Goal: Task Accomplishment & Management: Manage account settings

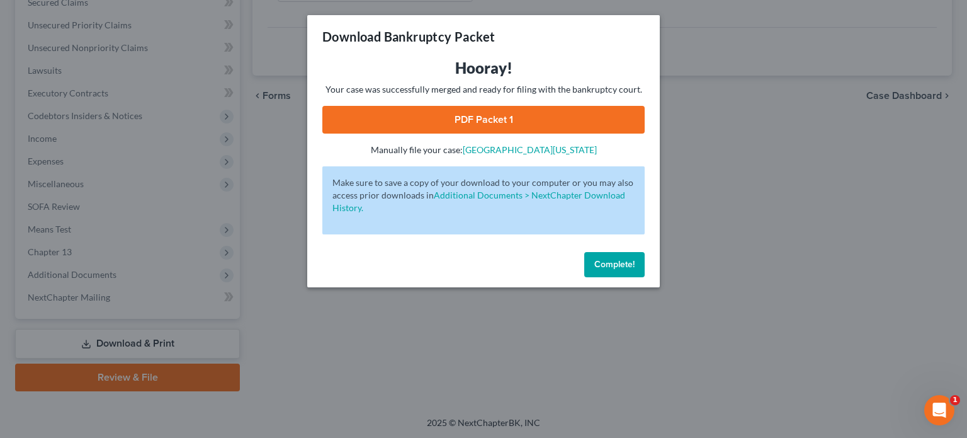
click at [612, 268] on span "Complete!" at bounding box center [615, 264] width 40 height 11
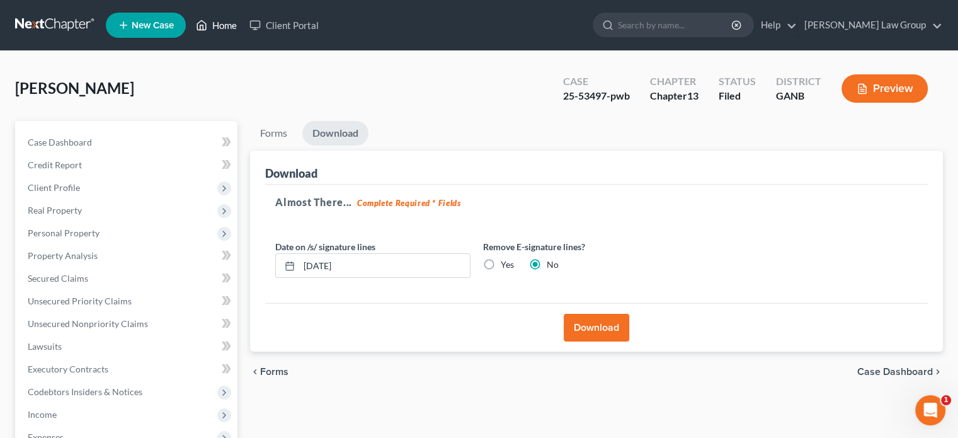
click at [224, 26] on link "Home" at bounding box center [217, 25] width 54 height 23
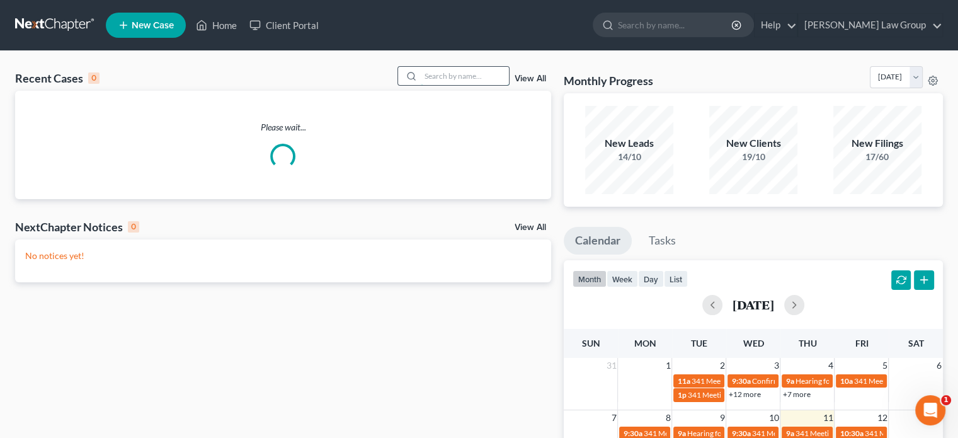
click at [437, 81] on input "search" at bounding box center [465, 76] width 88 height 18
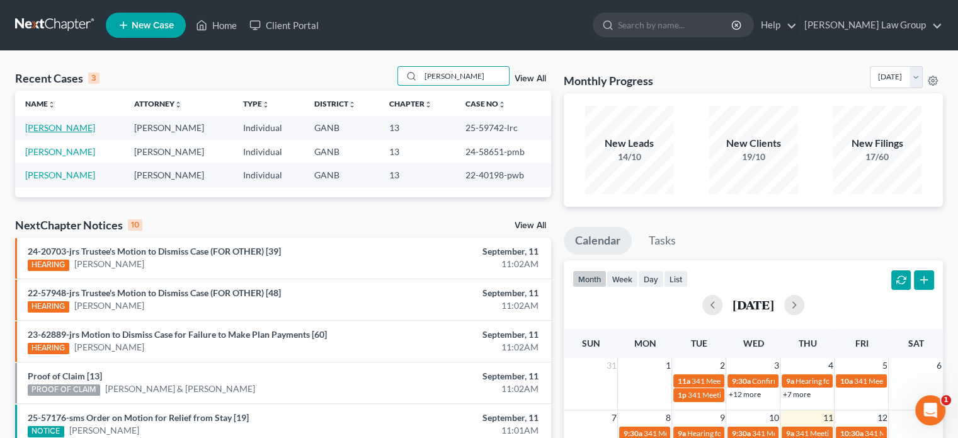
type input "[PERSON_NAME]"
click at [51, 126] on link "[PERSON_NAME]" at bounding box center [60, 127] width 70 height 11
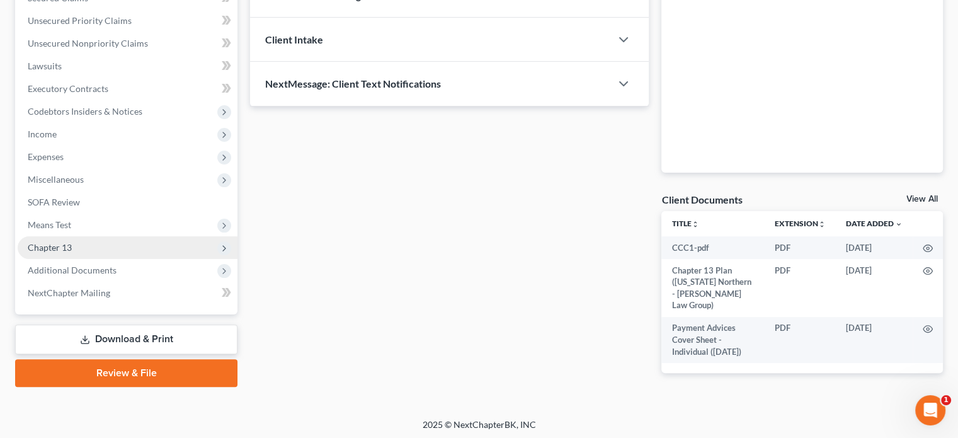
scroll to position [283, 0]
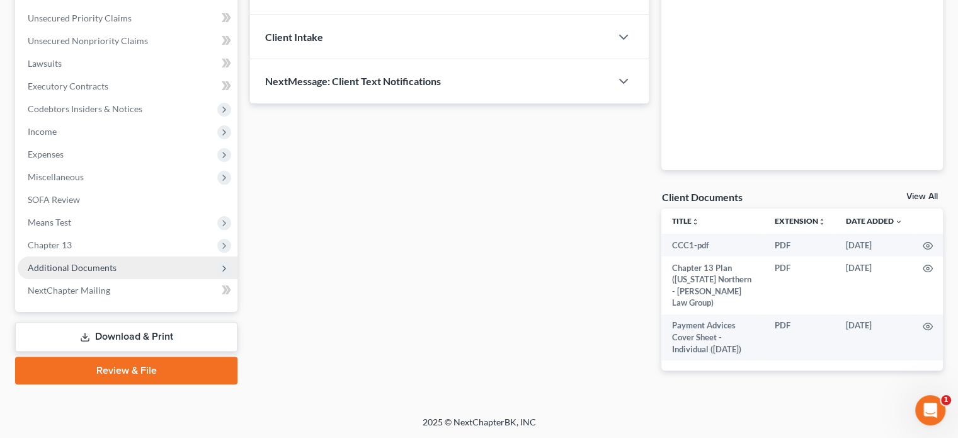
click at [93, 269] on span "Additional Documents" at bounding box center [72, 267] width 89 height 11
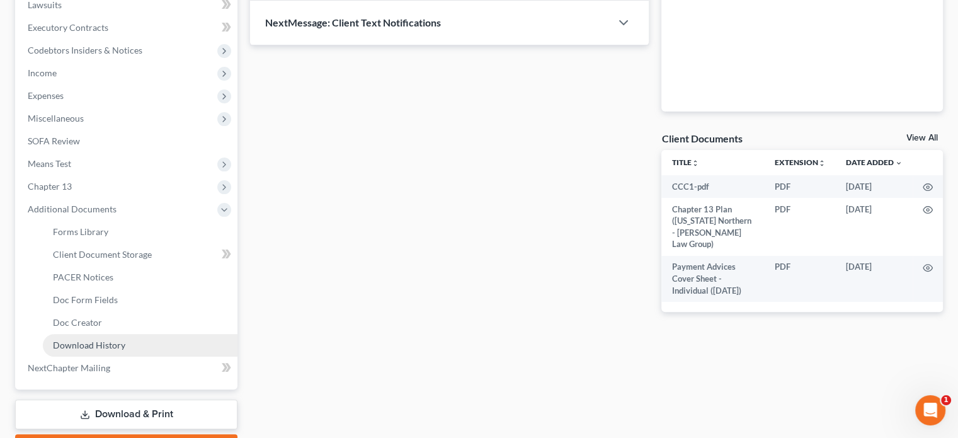
scroll to position [346, 0]
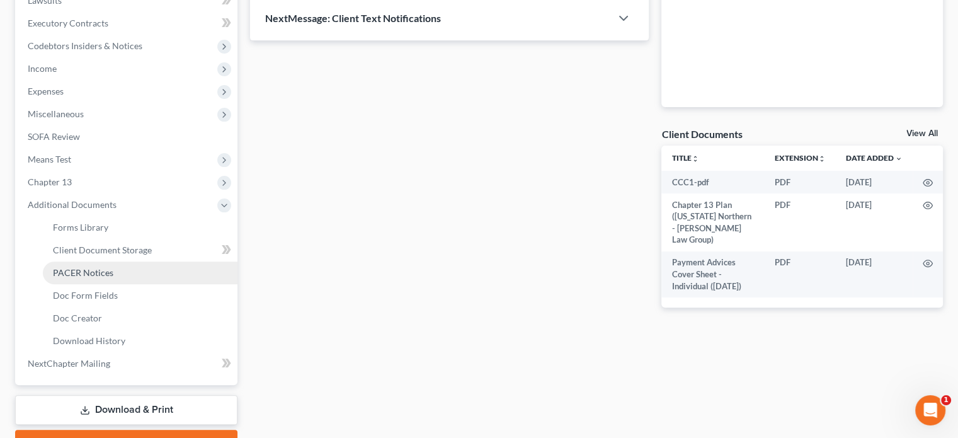
drag, startPoint x: 87, startPoint y: 274, endPoint x: 124, endPoint y: 276, distance: 37.2
click at [87, 273] on span "PACER Notices" at bounding box center [83, 272] width 60 height 11
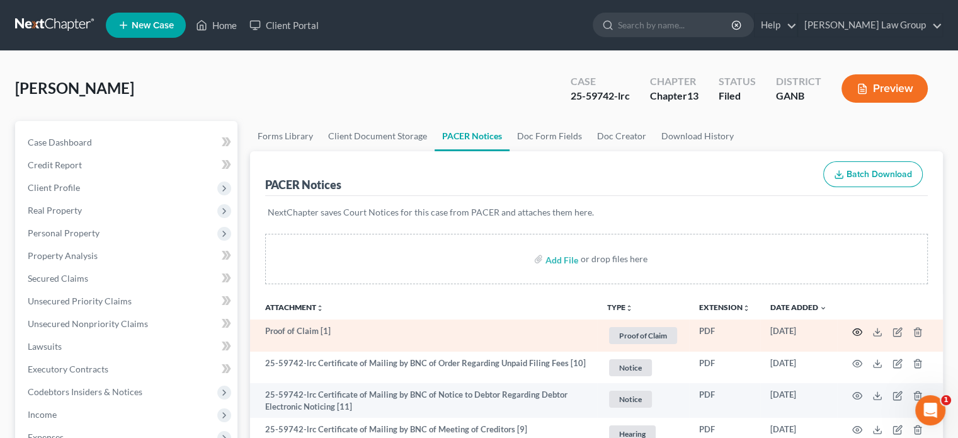
click at [858, 327] on icon "button" at bounding box center [857, 332] width 10 height 10
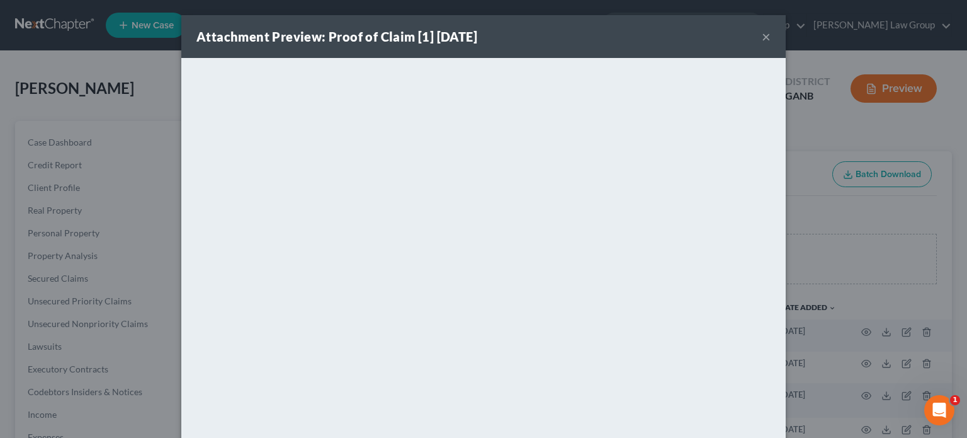
click at [765, 37] on button "×" at bounding box center [766, 36] width 9 height 15
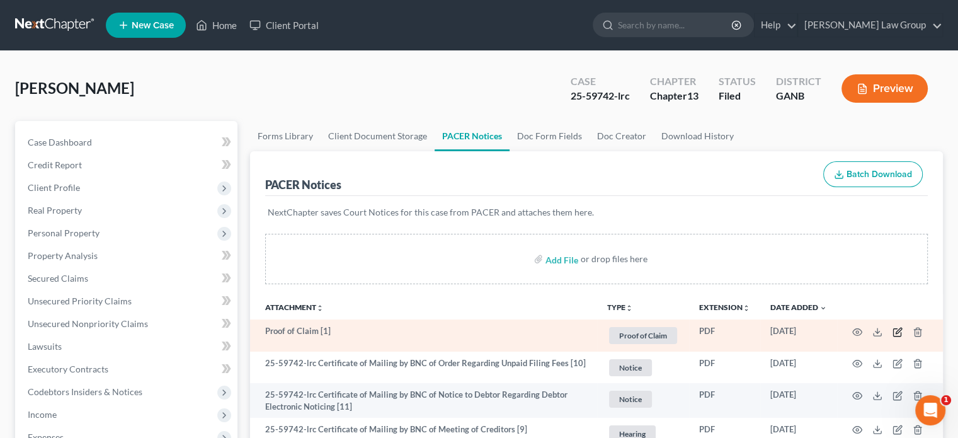
click at [899, 329] on icon "button" at bounding box center [899, 331] width 6 height 6
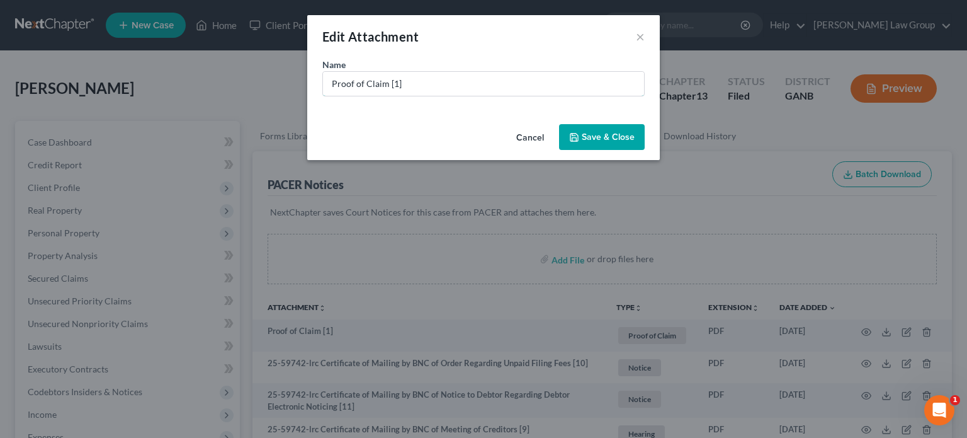
drag, startPoint x: 408, startPoint y: 82, endPoint x: 0, endPoint y: 7, distance: 415.0
click at [0, 7] on div "Edit Attachment × Name * Proof of Claim [1] Cancel Save & Close" at bounding box center [483, 219] width 967 height 438
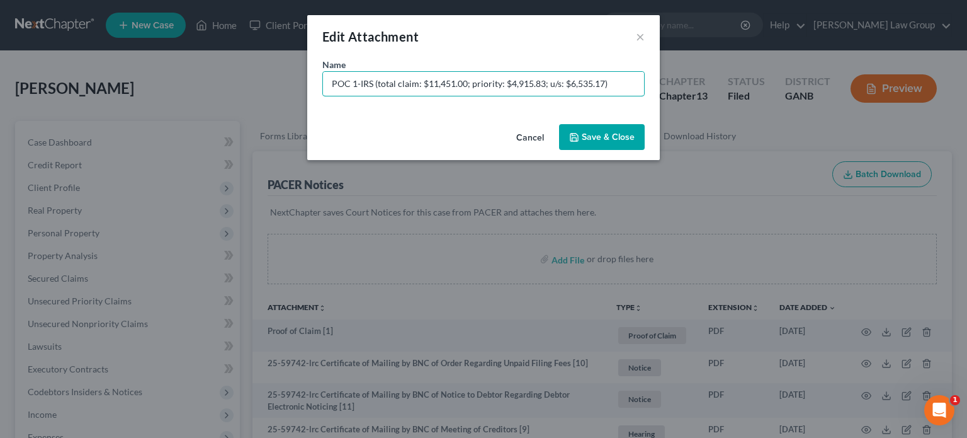
type input "POC 1-IRS (total claim: $11,451.00; priority: $4,915.83; u/s: $6,535.17)"
click at [630, 146] on button "Save & Close" at bounding box center [602, 137] width 86 height 26
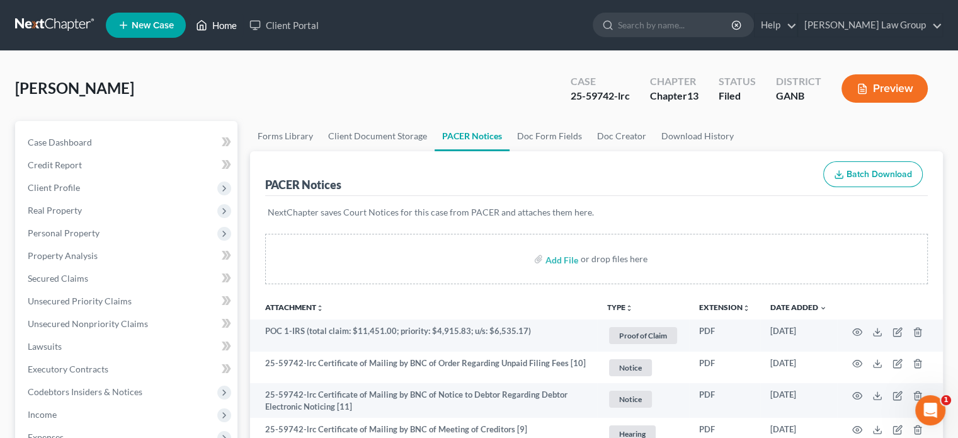
click at [232, 24] on link "Home" at bounding box center [217, 25] width 54 height 23
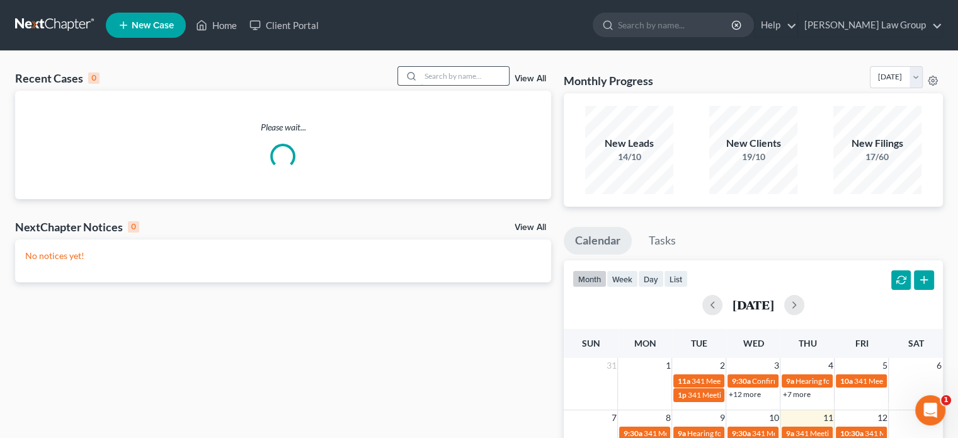
click at [431, 77] on input "search" at bounding box center [465, 76] width 88 height 18
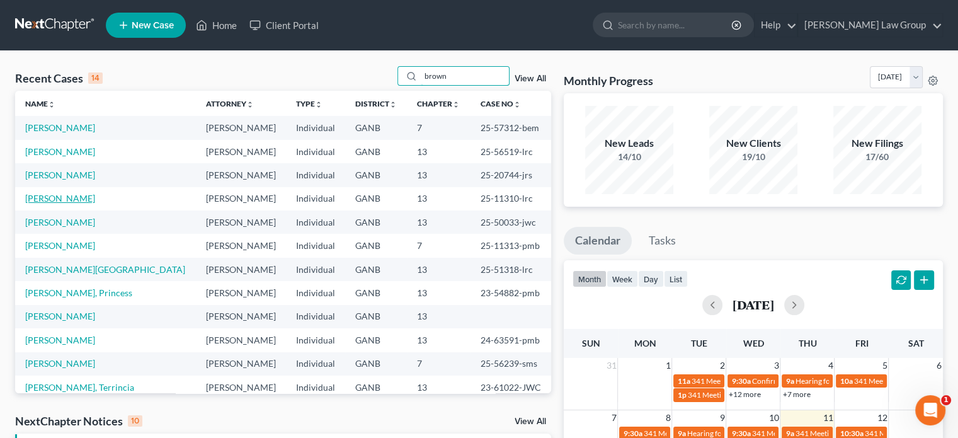
type input "brown"
click at [52, 198] on link "[PERSON_NAME]" at bounding box center [60, 198] width 70 height 11
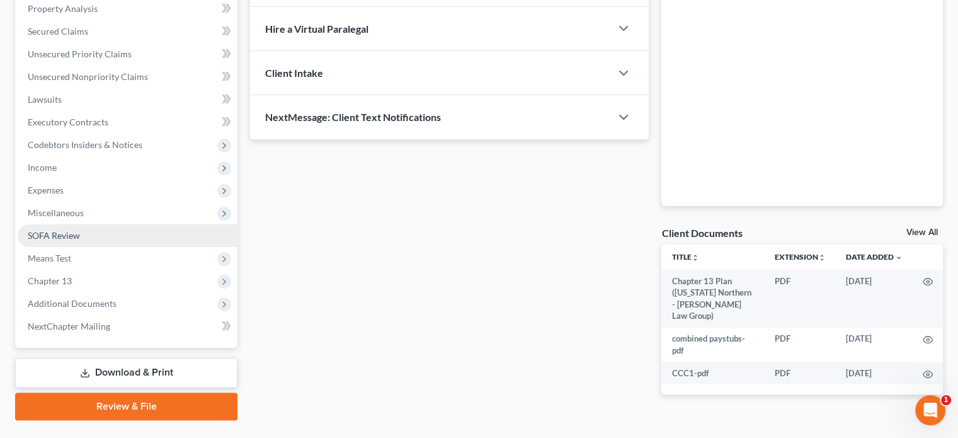
scroll to position [252, 0]
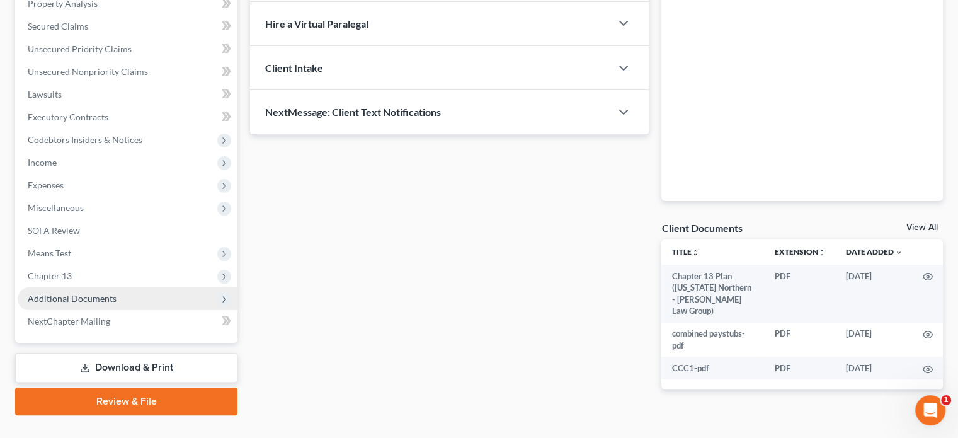
click at [64, 297] on span "Additional Documents" at bounding box center [72, 298] width 89 height 11
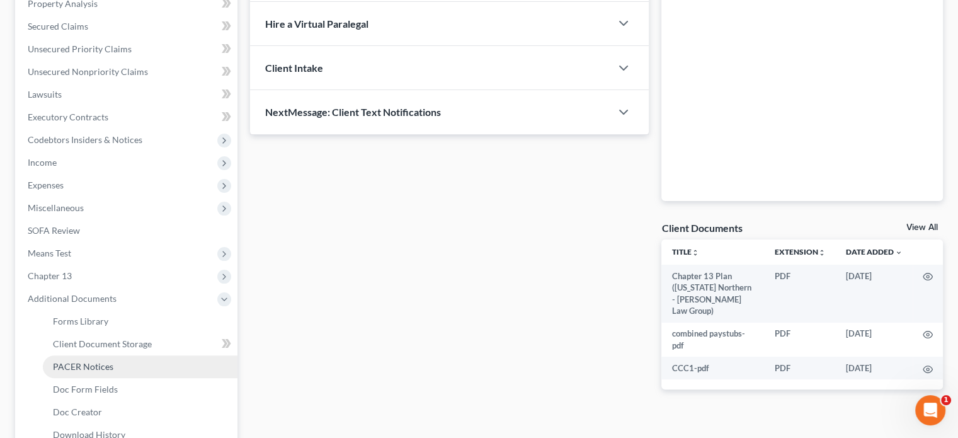
click at [76, 364] on span "PACER Notices" at bounding box center [83, 366] width 60 height 11
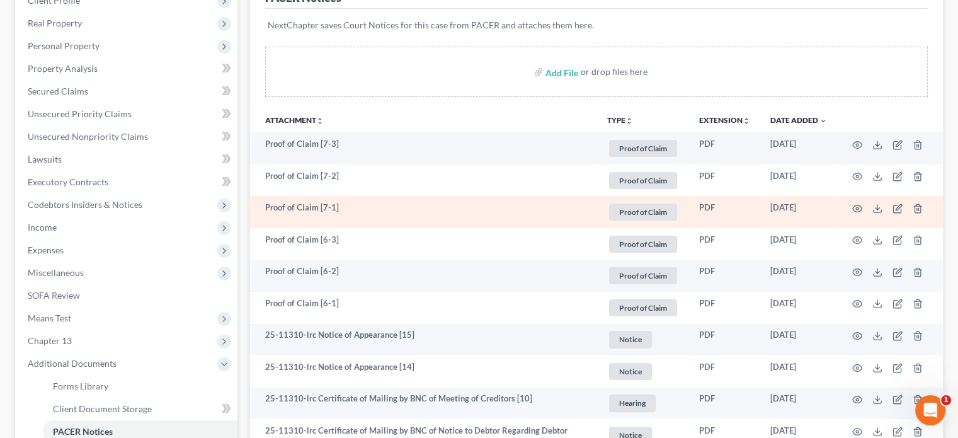
scroll to position [189, 0]
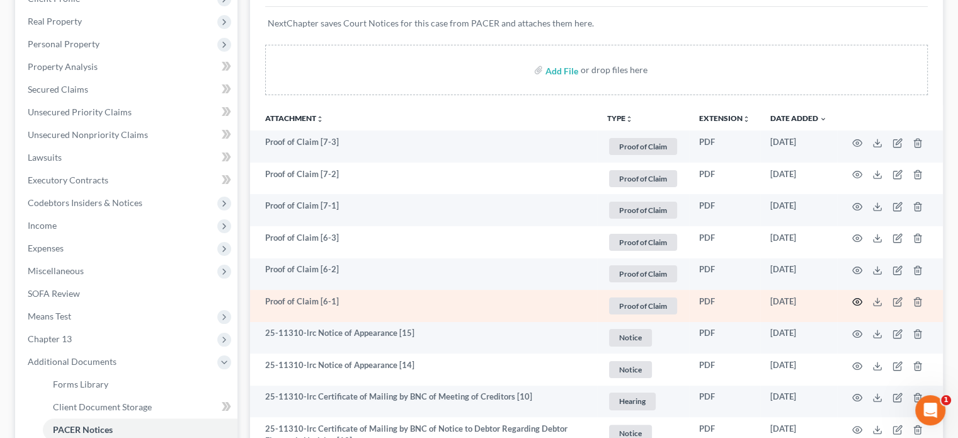
click at [857, 297] on icon "button" at bounding box center [857, 302] width 10 height 10
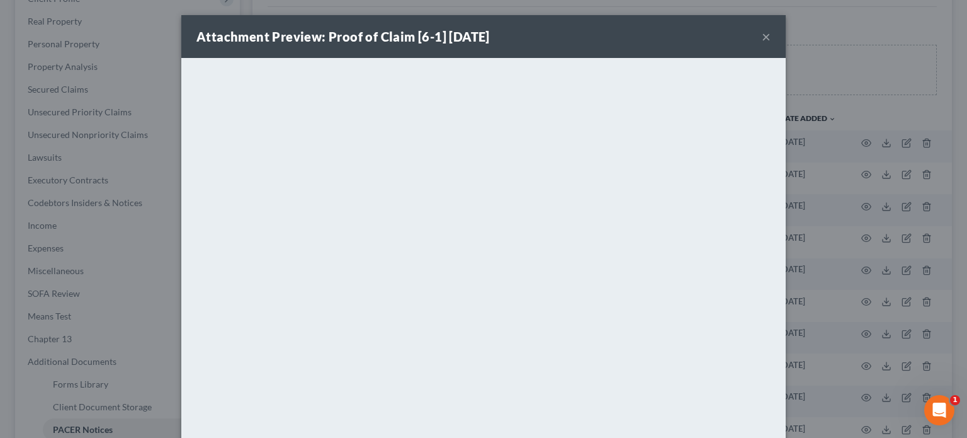
drag, startPoint x: 763, startPoint y: 36, endPoint x: 763, endPoint y: 50, distance: 13.9
click at [763, 35] on button "×" at bounding box center [766, 36] width 9 height 15
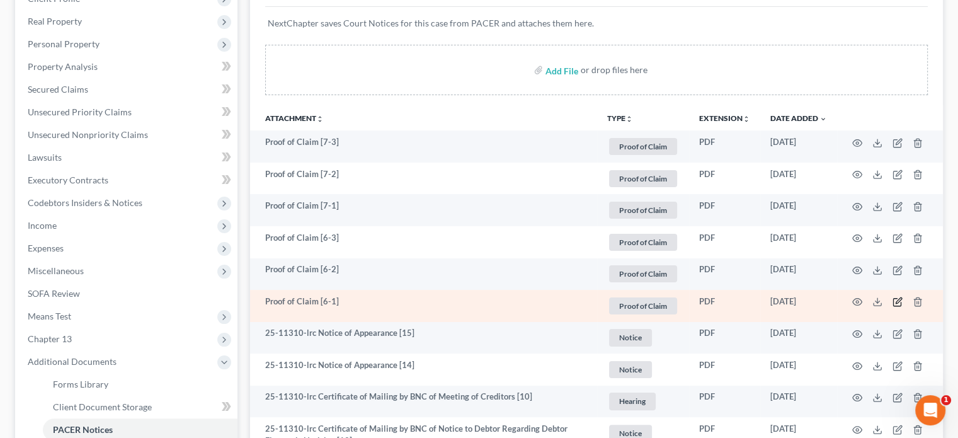
click at [895, 300] on icon "button" at bounding box center [898, 302] width 10 height 10
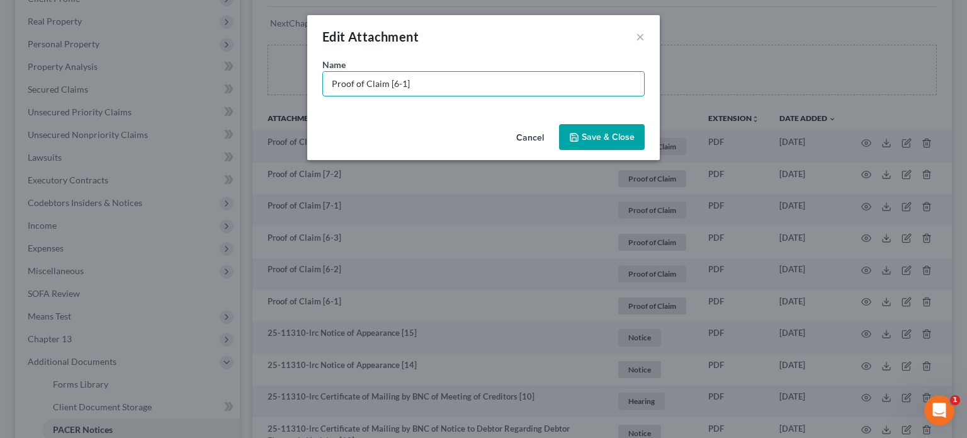
drag, startPoint x: 433, startPoint y: 84, endPoint x: 22, endPoint y: 60, distance: 411.4
click at [22, 60] on div "Edit Attachment × Name * Proof of Claim [6-1] Cancel Save & Close" at bounding box center [483, 219] width 967 height 438
type input "POC 6-Ford Motor Credit Company (secured $56,487.83)"
click at [617, 133] on span "Save & Close" at bounding box center [608, 137] width 53 height 11
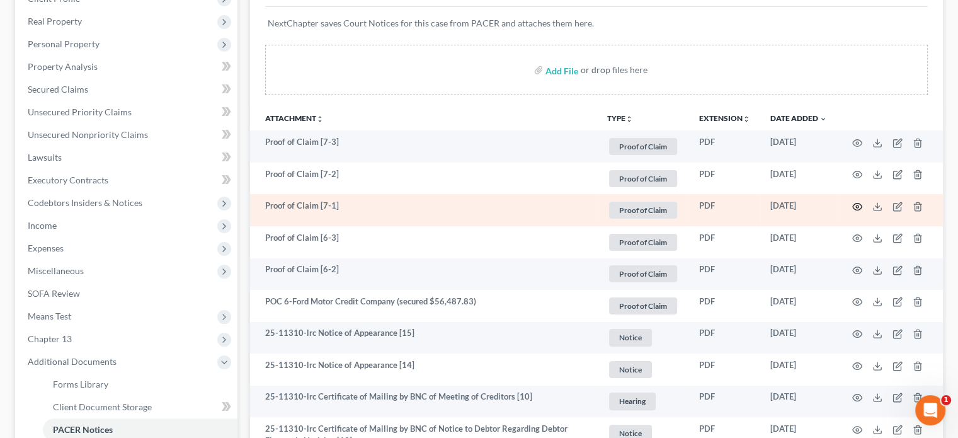
click at [859, 204] on icon "button" at bounding box center [857, 207] width 10 height 10
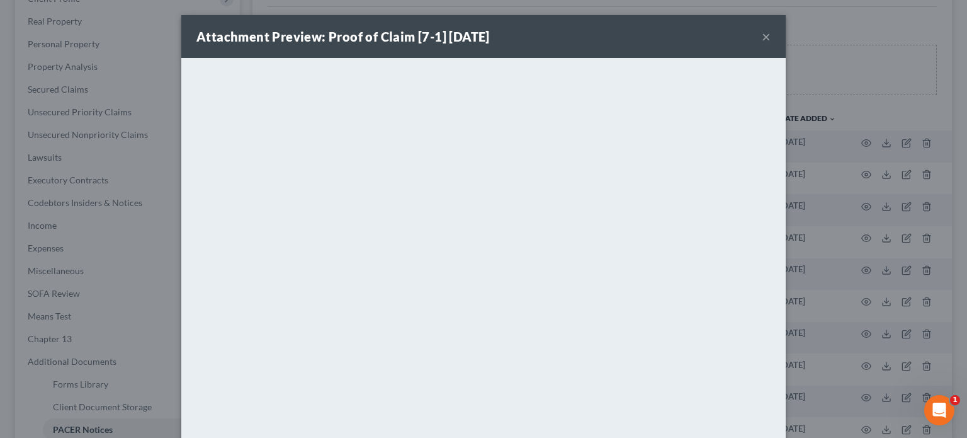
click at [763, 33] on button "×" at bounding box center [766, 36] width 9 height 15
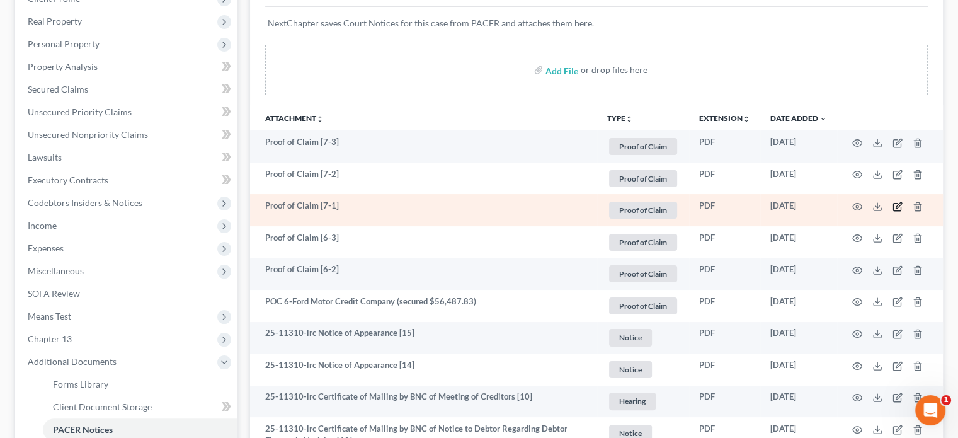
click at [897, 208] on icon "button" at bounding box center [898, 207] width 10 height 10
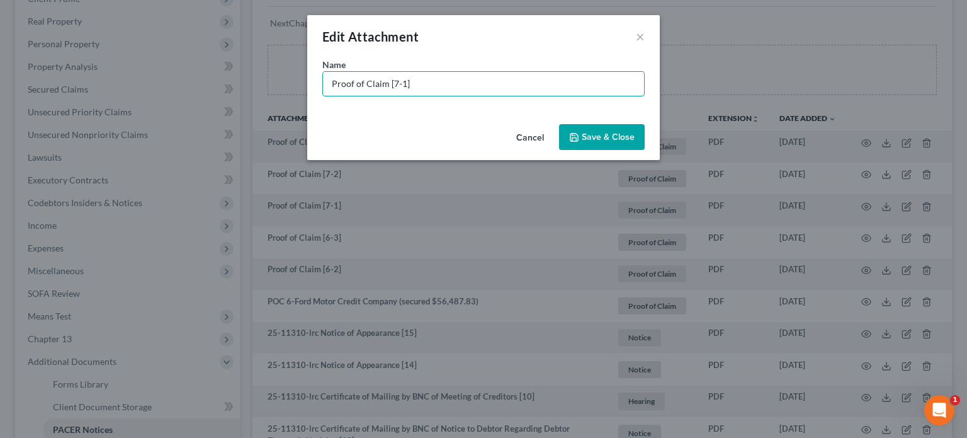
drag, startPoint x: 326, startPoint y: 69, endPoint x: 0, endPoint y: -9, distance: 335.5
type input "POC 7-Ford Motor Credit Company (secured $41,299.55)"
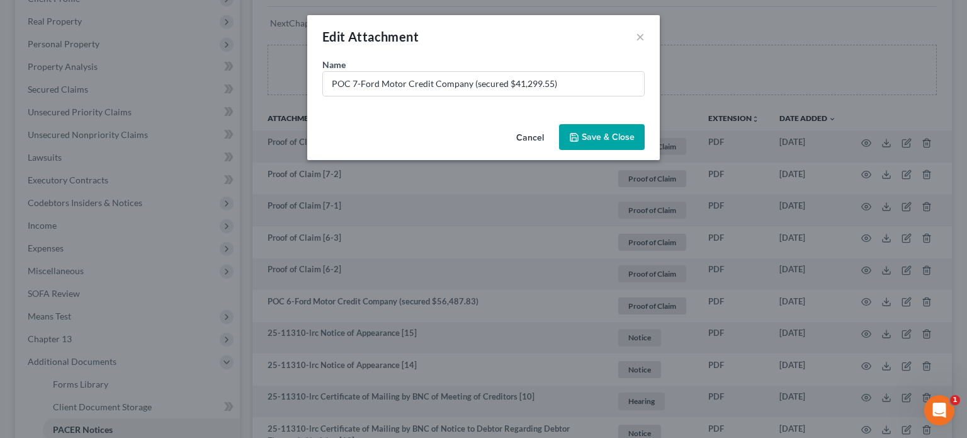
click at [613, 138] on span "Save & Close" at bounding box center [608, 137] width 53 height 11
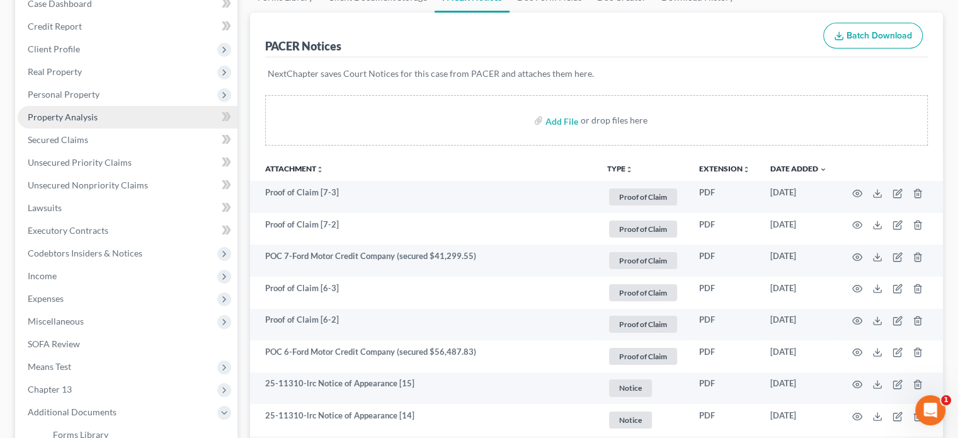
scroll to position [0, 0]
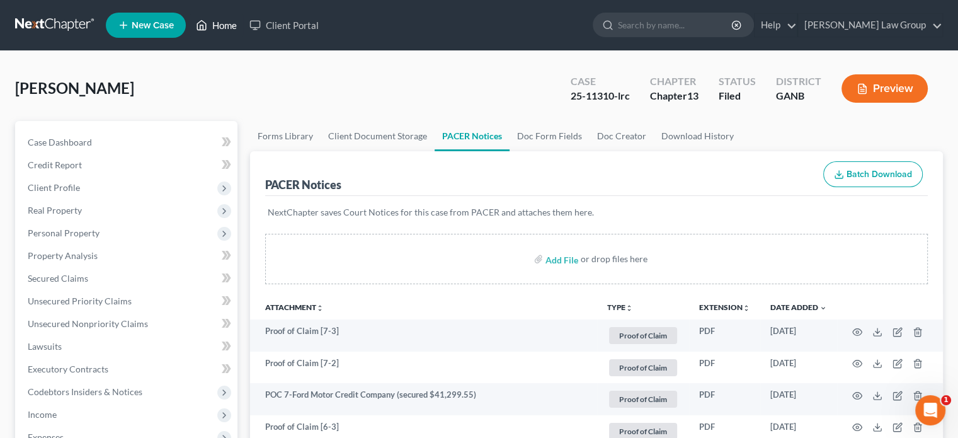
drag, startPoint x: 219, startPoint y: 24, endPoint x: 265, endPoint y: 37, distance: 48.3
click at [219, 23] on link "Home" at bounding box center [217, 25] width 54 height 23
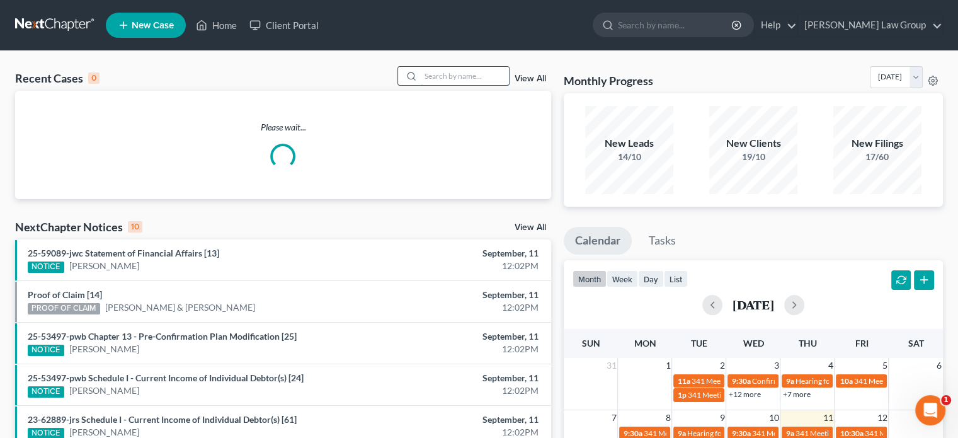
click at [428, 79] on input "search" at bounding box center [465, 76] width 88 height 18
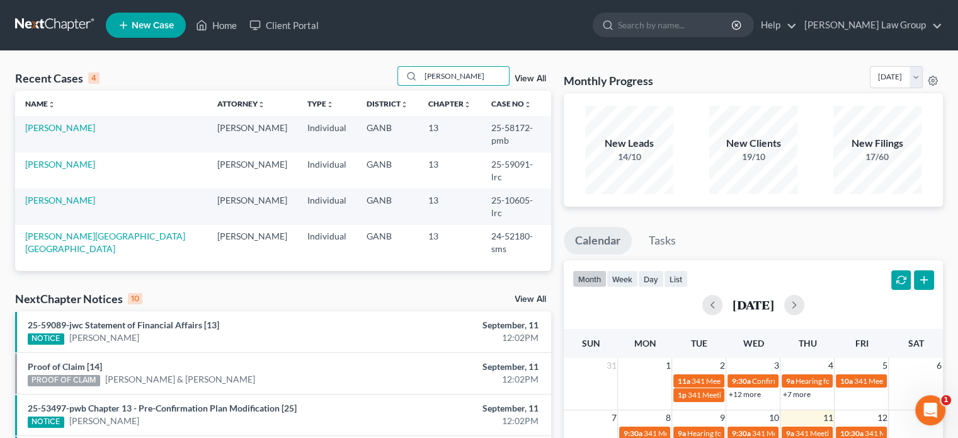
type input "[PERSON_NAME]"
click at [61, 130] on link "[PERSON_NAME]" at bounding box center [60, 127] width 70 height 11
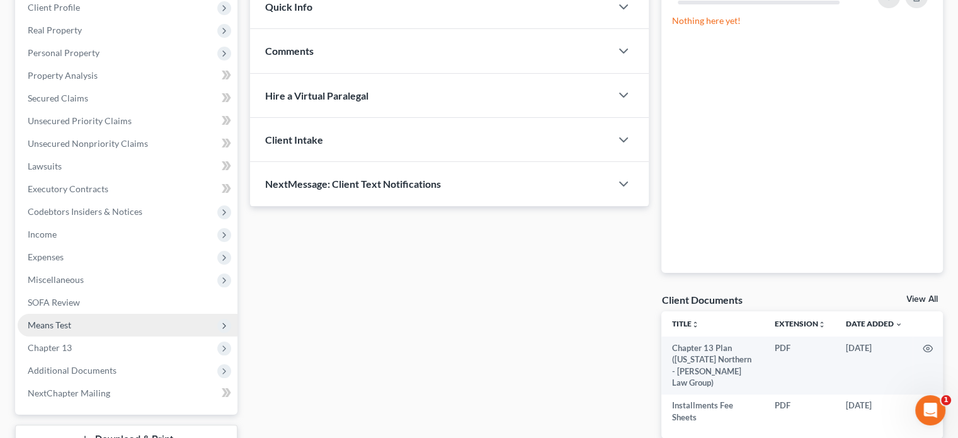
scroll to position [189, 0]
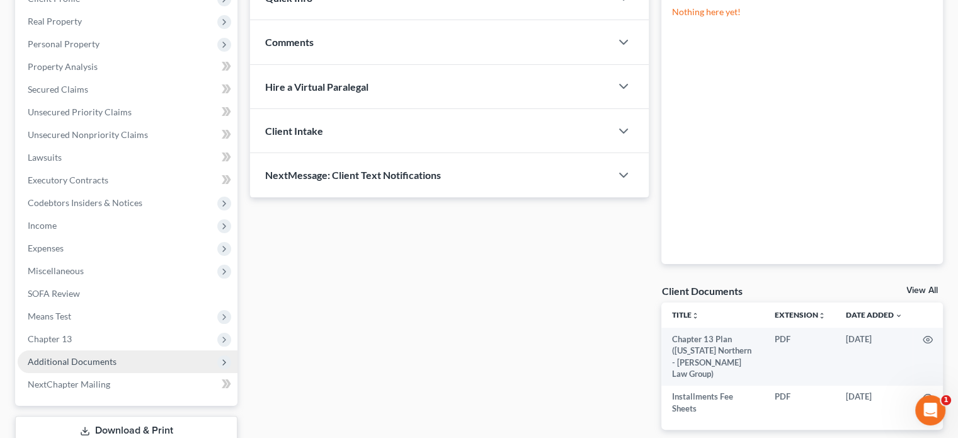
drag, startPoint x: 59, startPoint y: 360, endPoint x: 67, endPoint y: 362, distance: 8.6
click at [59, 360] on span "Additional Documents" at bounding box center [72, 361] width 89 height 11
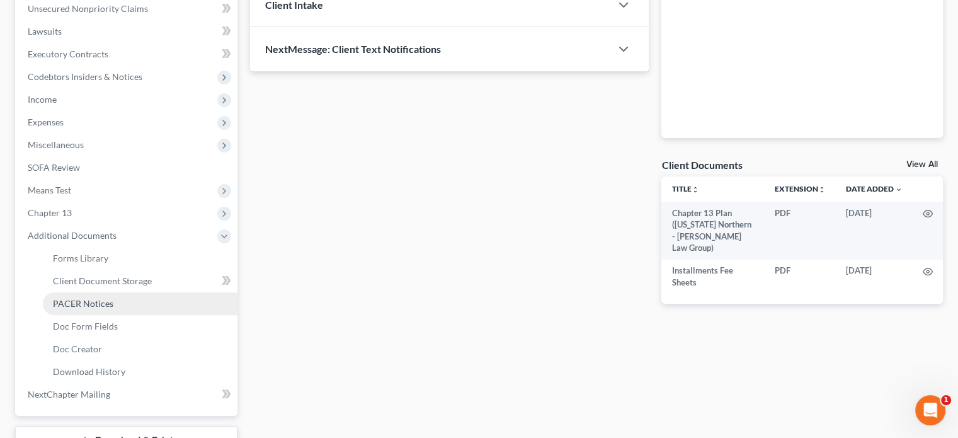
drag, startPoint x: 88, startPoint y: 302, endPoint x: 145, endPoint y: 302, distance: 57.3
click at [88, 301] on span "PACER Notices" at bounding box center [83, 303] width 60 height 11
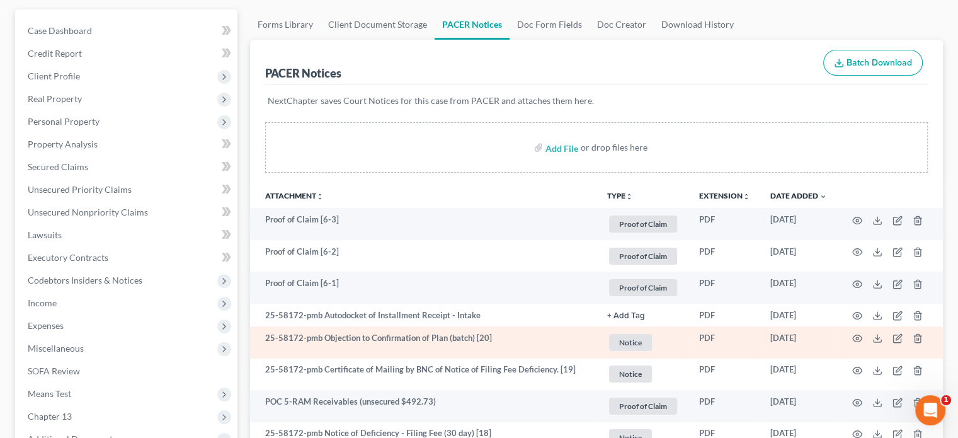
scroll to position [126, 0]
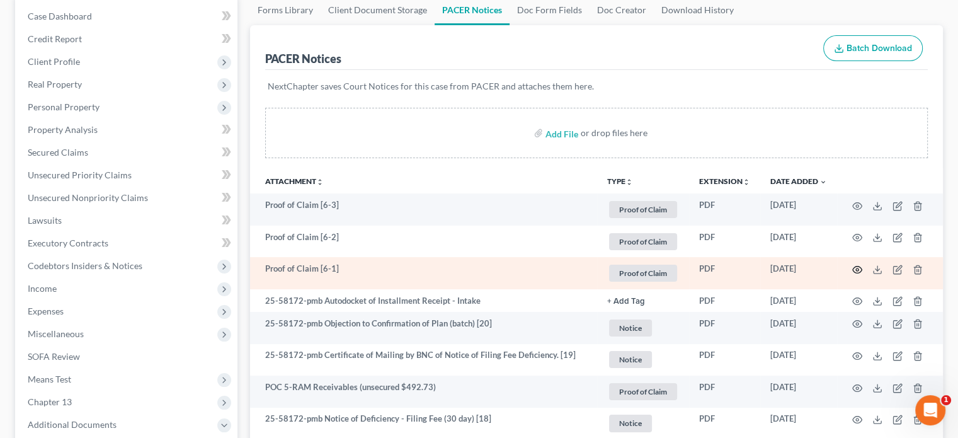
click at [856, 270] on icon "button" at bounding box center [857, 270] width 10 height 10
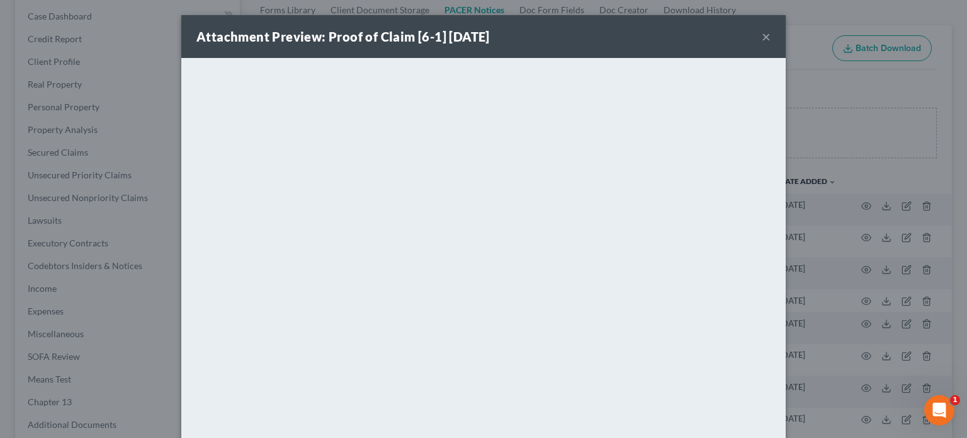
click at [766, 35] on button "×" at bounding box center [766, 36] width 9 height 15
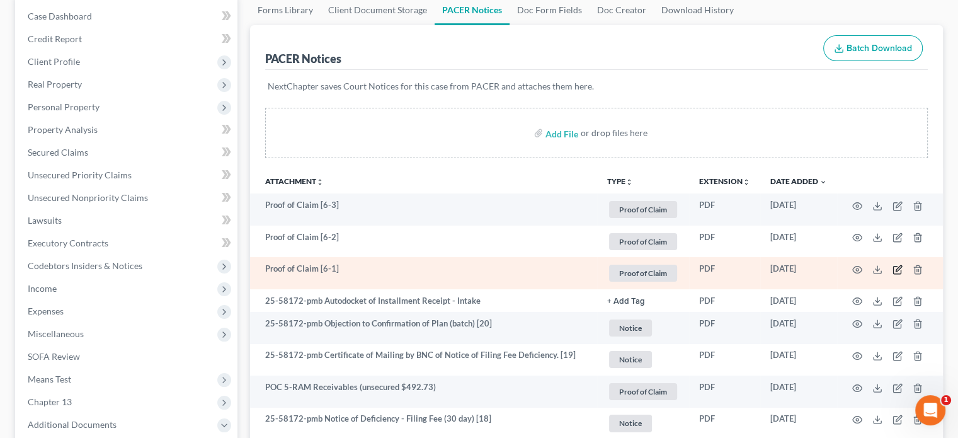
click at [896, 268] on icon "button" at bounding box center [898, 270] width 10 height 10
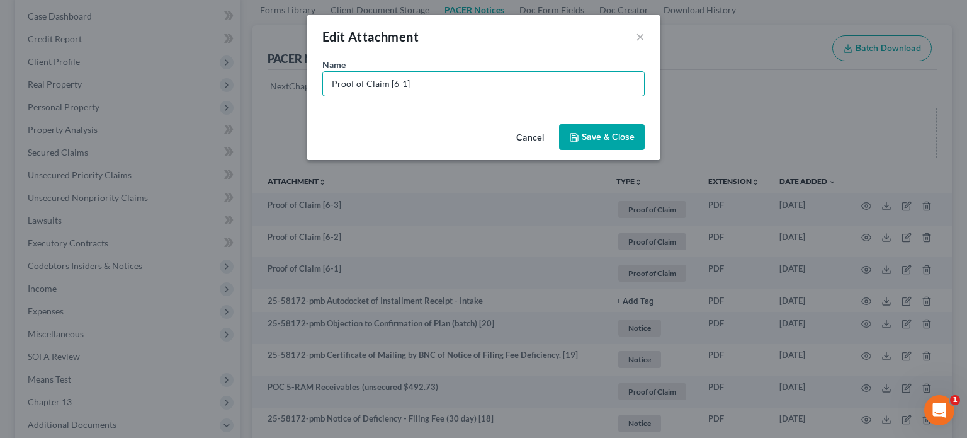
drag, startPoint x: 413, startPoint y: 84, endPoint x: 186, endPoint y: 78, distance: 226.8
click at [186, 78] on div "Edit Attachment × Name * Proof of Claim [6-1] Cancel Save & Close" at bounding box center [483, 219] width 967 height 438
type input "POC 6-Genesis(unsecured $2,897.19)"
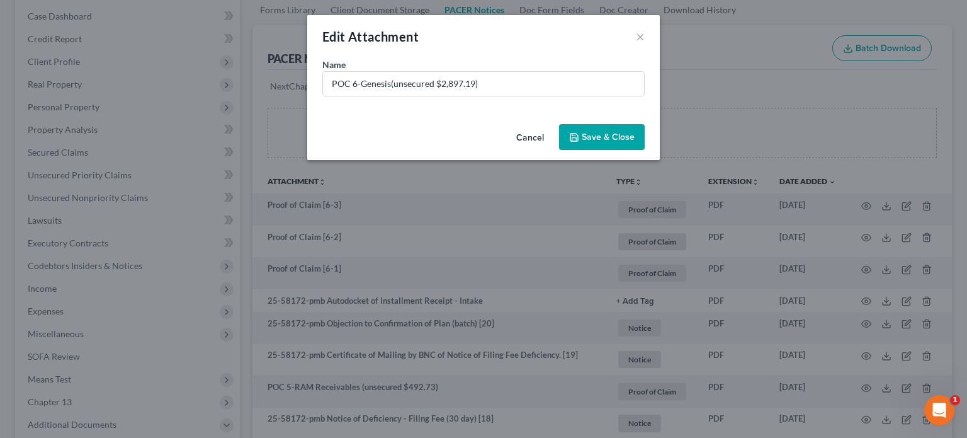
click at [604, 135] on span "Save & Close" at bounding box center [608, 137] width 53 height 11
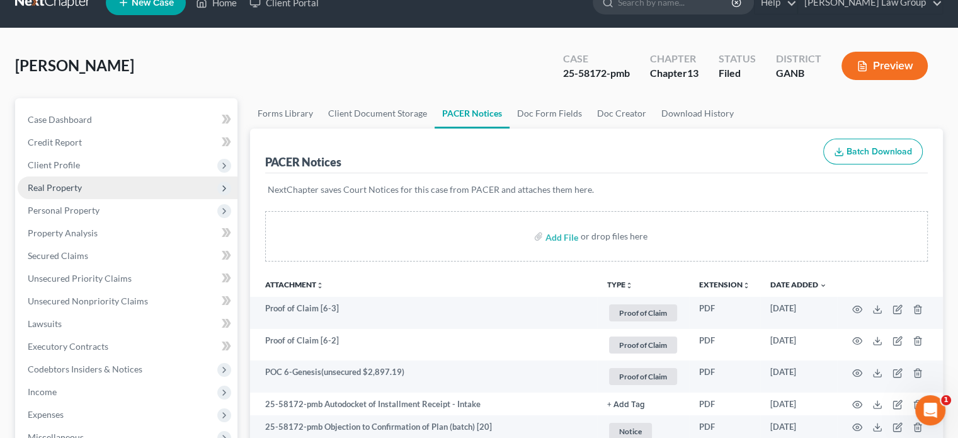
scroll to position [0, 0]
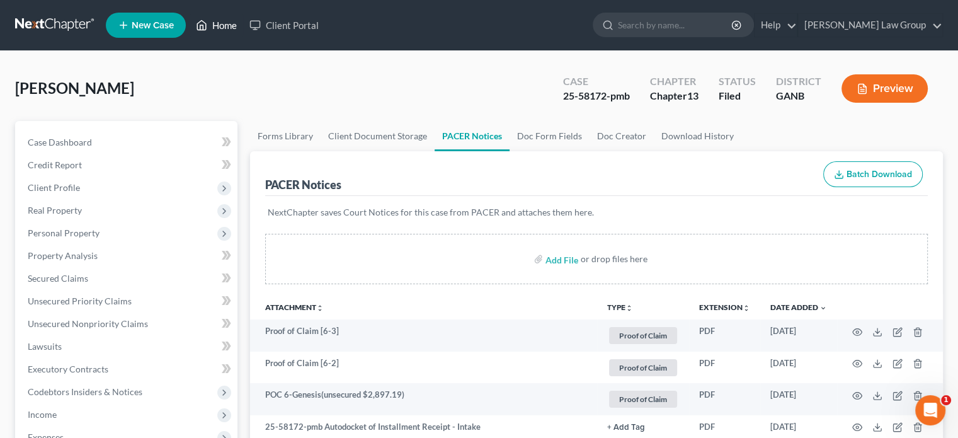
click at [232, 26] on link "Home" at bounding box center [217, 25] width 54 height 23
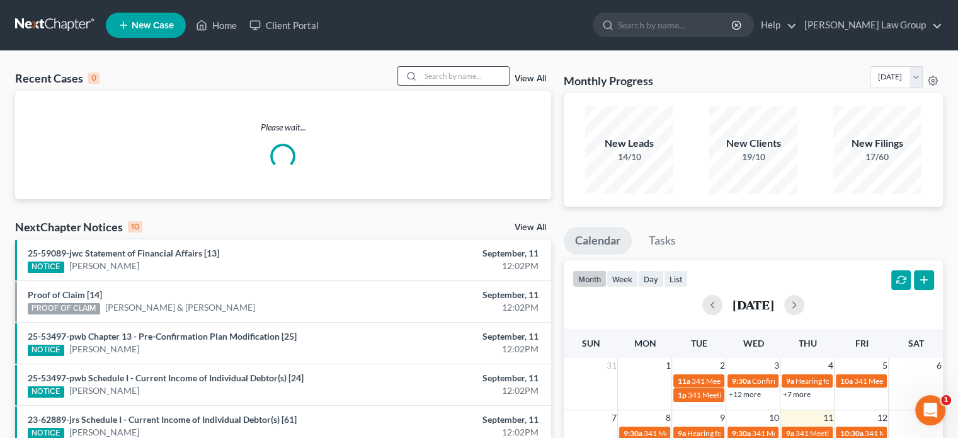
click at [421, 72] on input "search" at bounding box center [465, 76] width 88 height 18
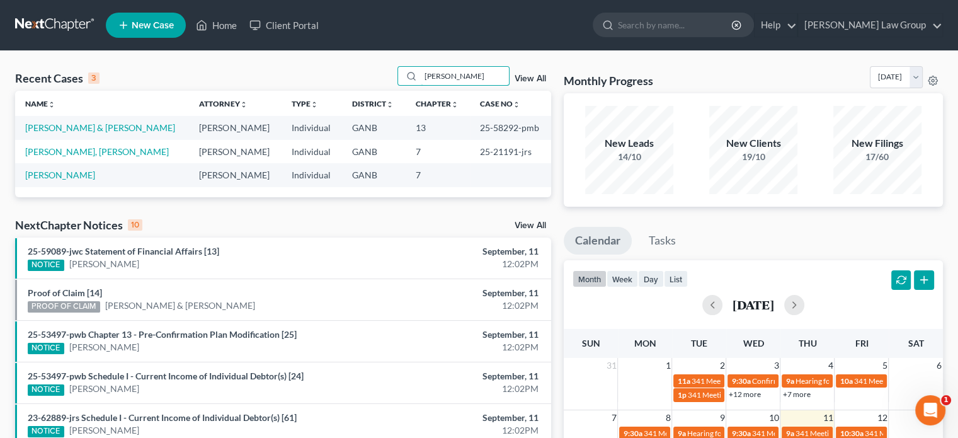
type input "[PERSON_NAME]"
click at [70, 127] on link "[PERSON_NAME] & [PERSON_NAME]" at bounding box center [100, 127] width 150 height 11
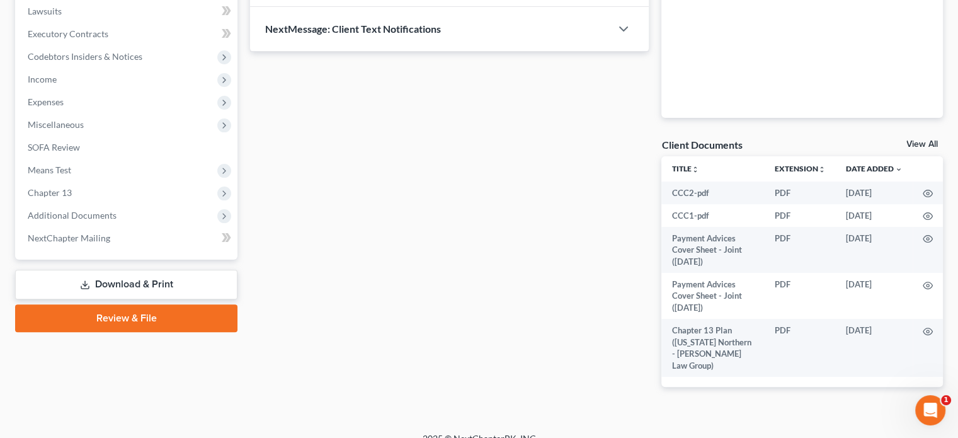
scroll to position [340, 0]
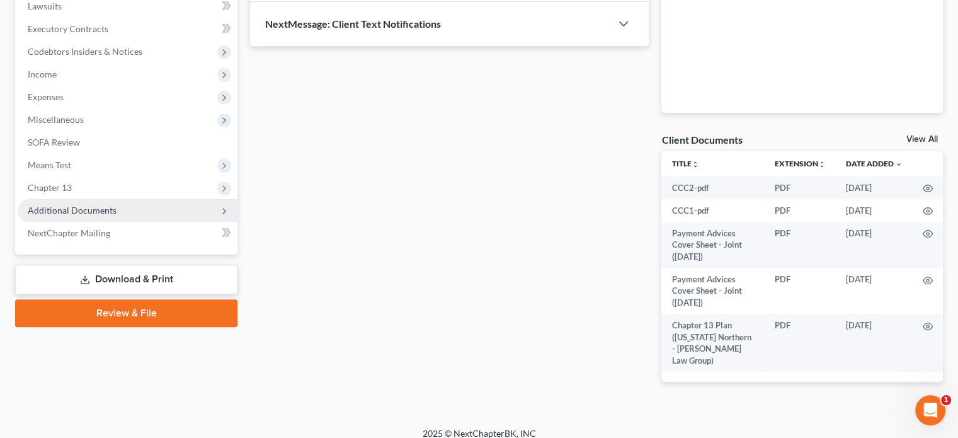
click at [65, 212] on span "Additional Documents" at bounding box center [72, 210] width 89 height 11
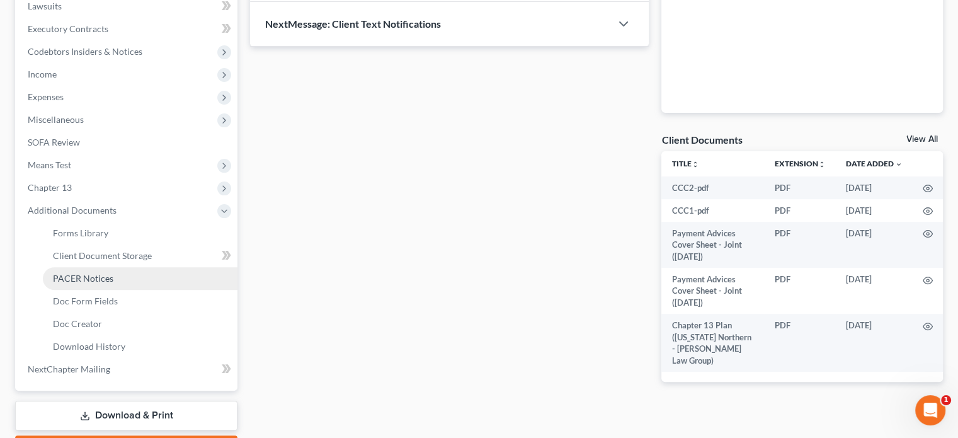
click at [91, 278] on span "PACER Notices" at bounding box center [83, 278] width 60 height 11
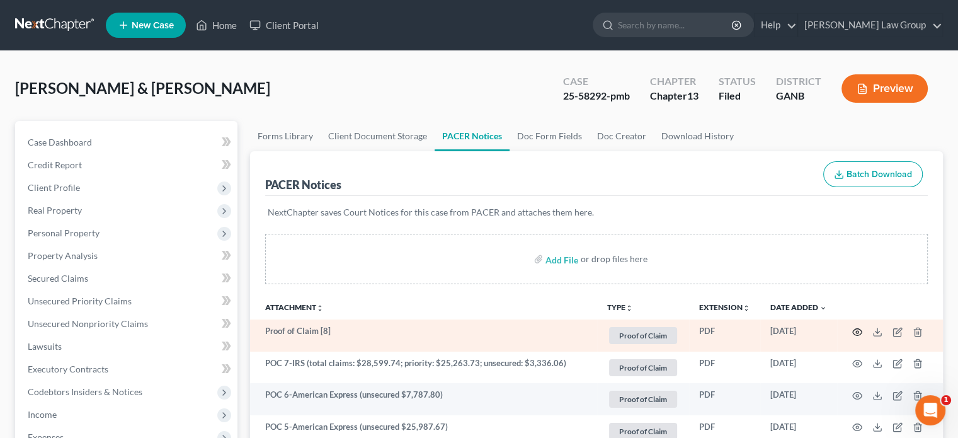
click at [856, 332] on circle "button" at bounding box center [857, 332] width 3 height 3
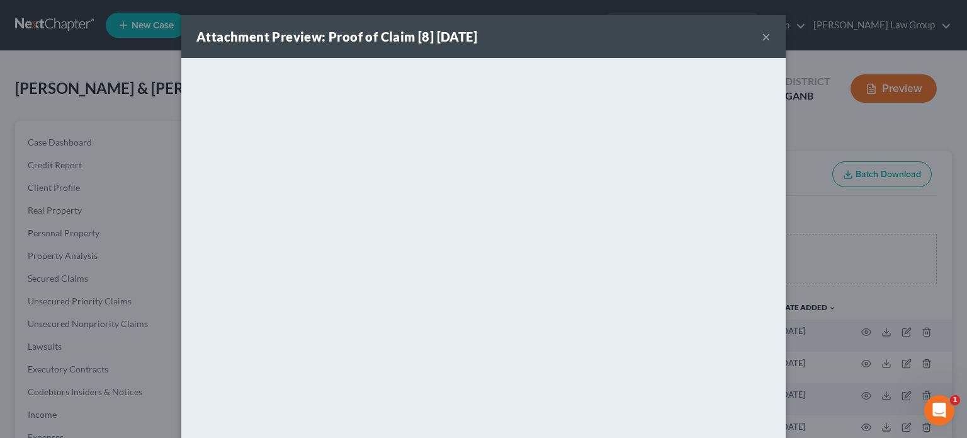
click at [762, 38] on button "×" at bounding box center [766, 36] width 9 height 15
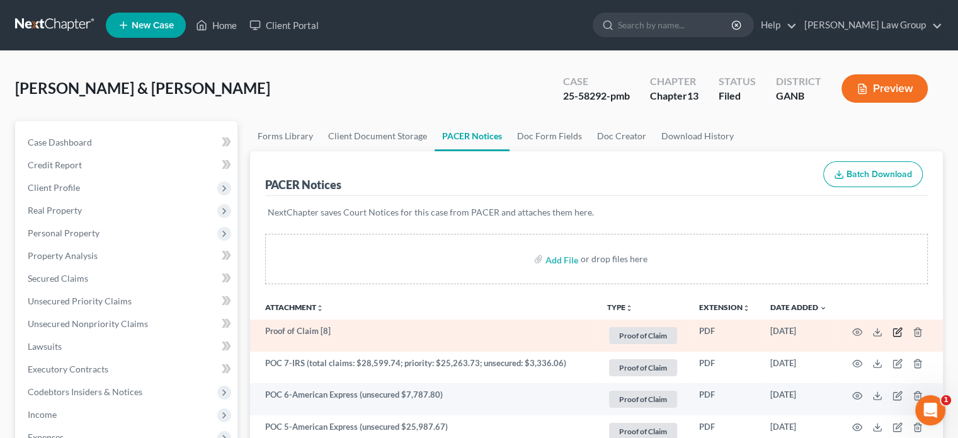
click at [894, 328] on icon "button" at bounding box center [898, 332] width 10 height 10
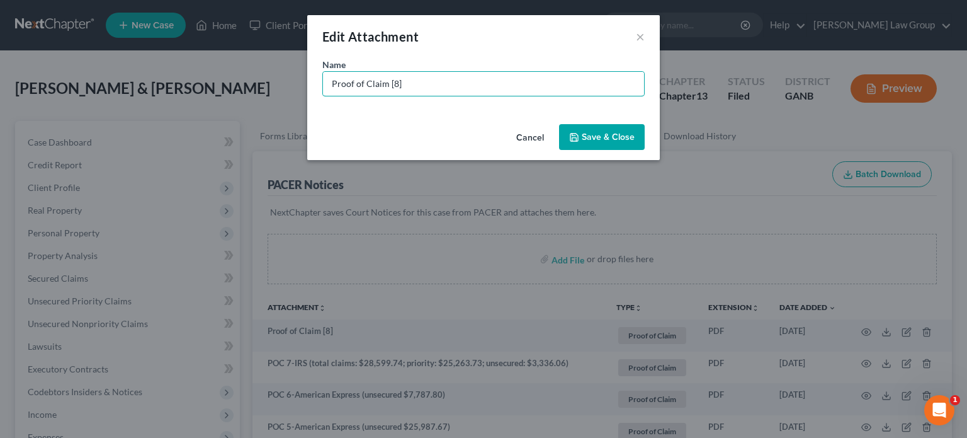
drag, startPoint x: 398, startPoint y: 88, endPoint x: 185, endPoint y: 74, distance: 213.3
click at [185, 74] on div "Edit Attachment × Name * Proof of Claim [8] Cancel Save & Close" at bounding box center [483, 219] width 967 height 438
type input "POC 8-Citizens Bank (unsecured $614.94)"
drag, startPoint x: 586, startPoint y: 137, endPoint x: 442, endPoint y: 116, distance: 145.7
click at [587, 136] on span "Save & Close" at bounding box center [608, 137] width 53 height 11
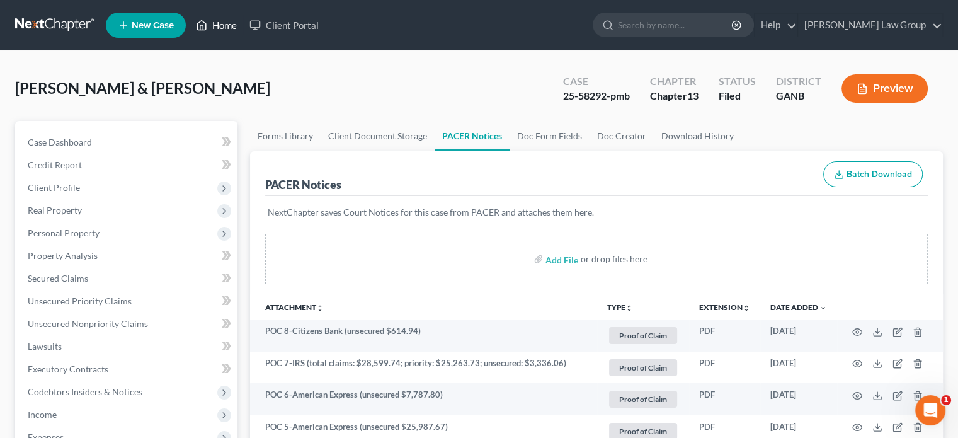
drag, startPoint x: 228, startPoint y: 20, endPoint x: 238, endPoint y: 29, distance: 13.8
click at [228, 20] on link "Home" at bounding box center [217, 25] width 54 height 23
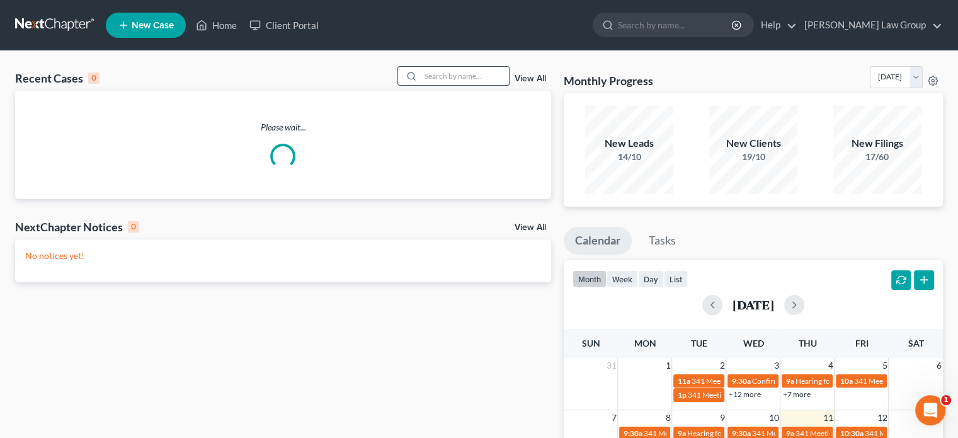
click at [433, 67] on input "search" at bounding box center [465, 76] width 88 height 18
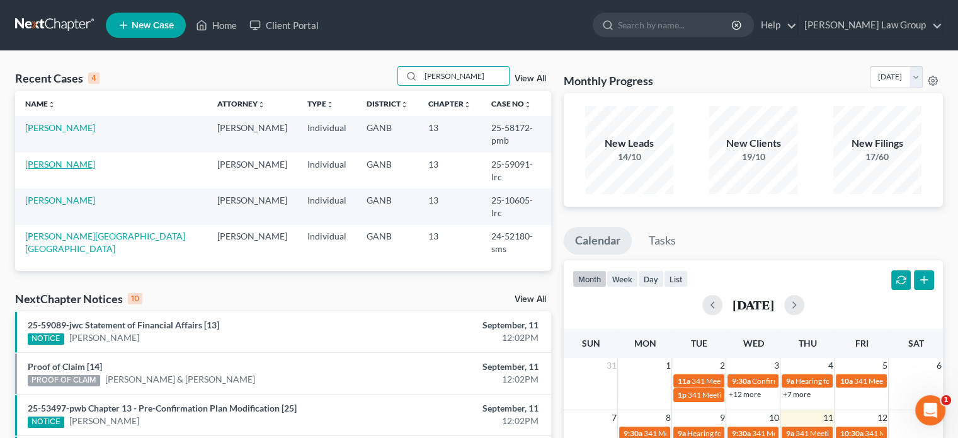
type input "[PERSON_NAME]"
click at [66, 159] on link "[PERSON_NAME]" at bounding box center [60, 164] width 70 height 11
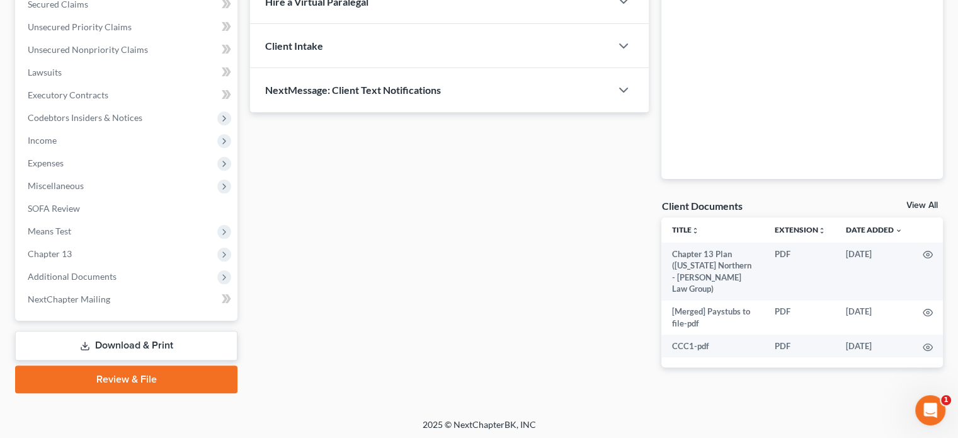
scroll to position [276, 0]
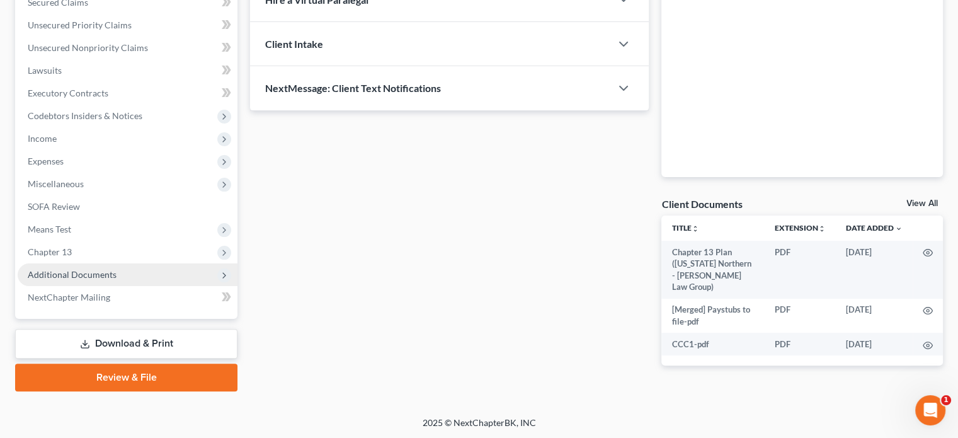
click at [81, 268] on span "Additional Documents" at bounding box center [128, 274] width 220 height 23
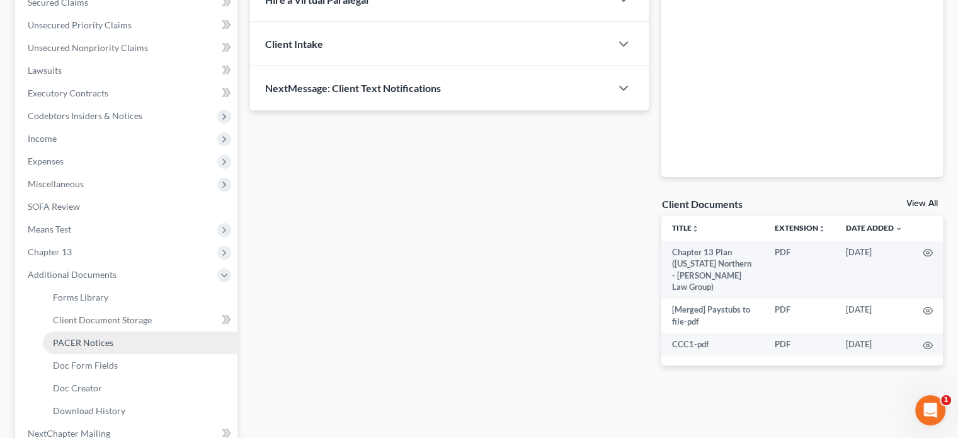
click at [102, 342] on span "PACER Notices" at bounding box center [83, 342] width 60 height 11
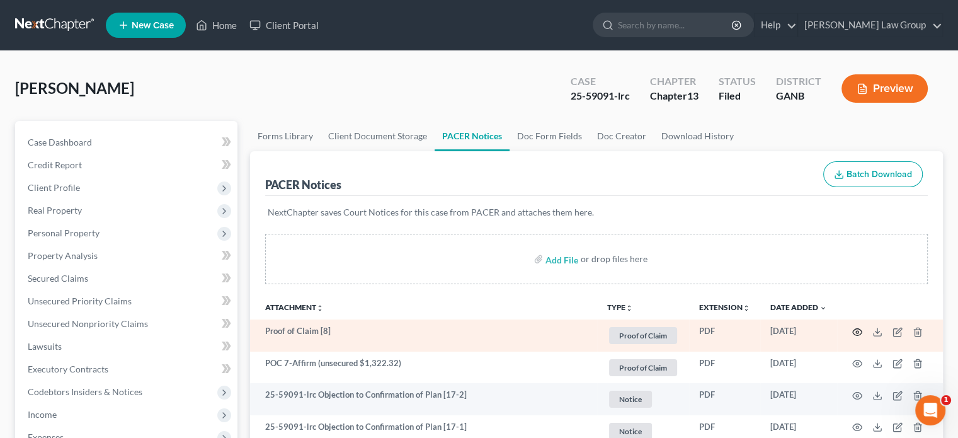
click at [855, 330] on icon "button" at bounding box center [857, 332] width 10 height 10
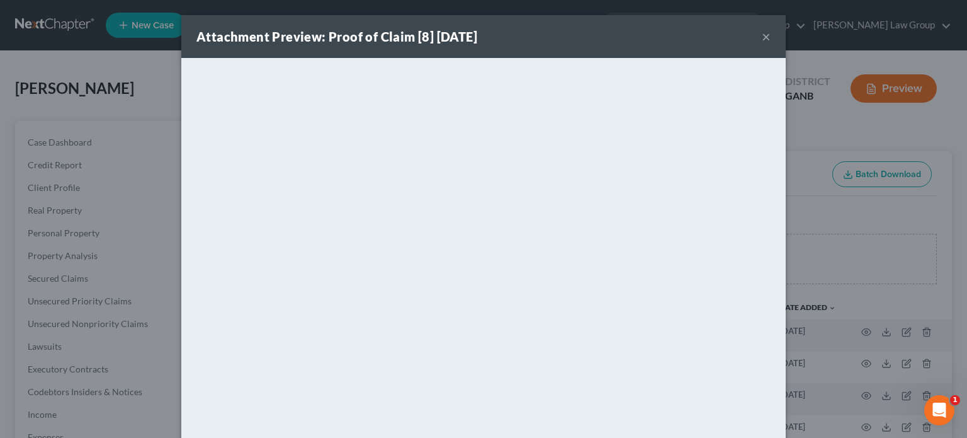
click at [762, 36] on button "×" at bounding box center [766, 36] width 9 height 15
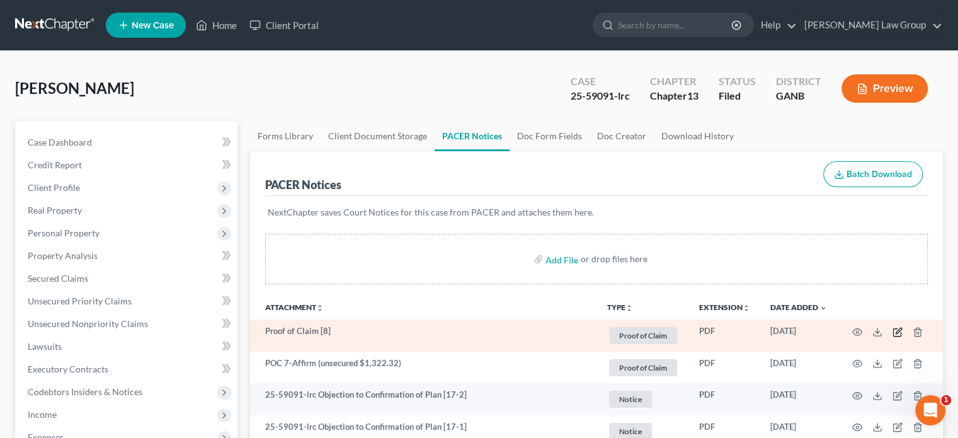
click at [894, 331] on icon "button" at bounding box center [898, 332] width 10 height 10
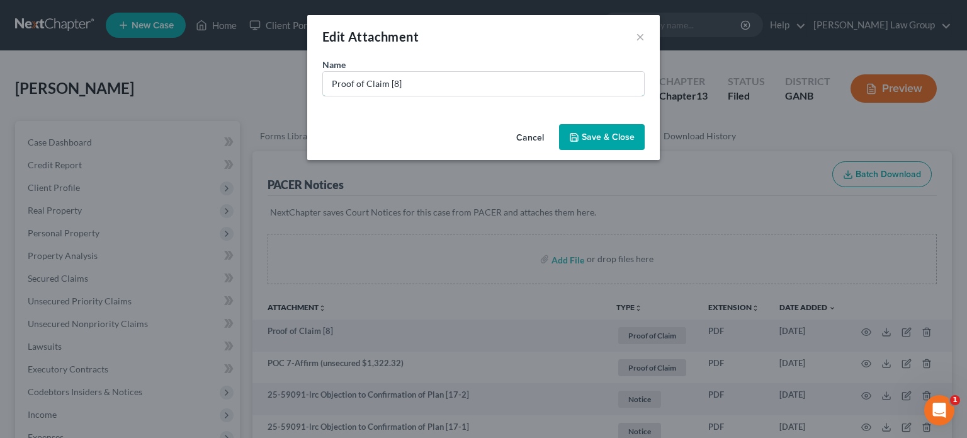
drag, startPoint x: 428, startPoint y: 86, endPoint x: 45, endPoint y: 72, distance: 383.2
click at [45, 72] on div "Edit Attachment × Name * Proof of Claim [8] Cancel Save & Close" at bounding box center [483, 219] width 967 height 438
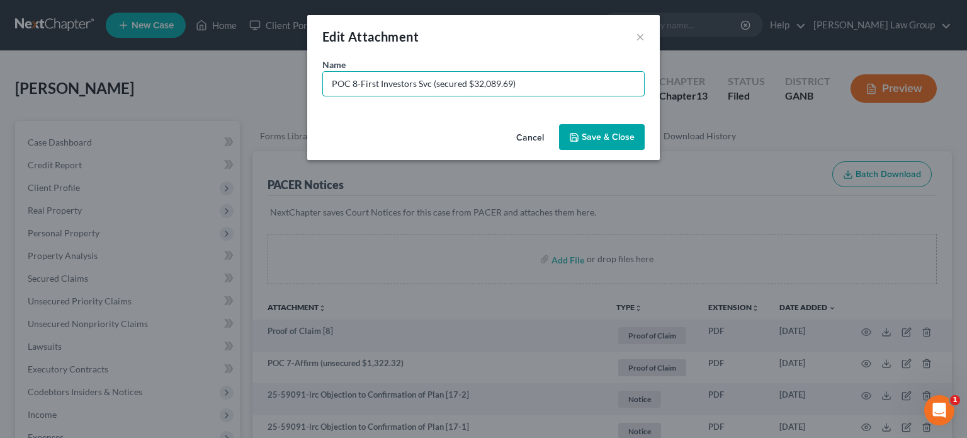
type input "POC 8-First Investors Svc (secured $32,089.69)"
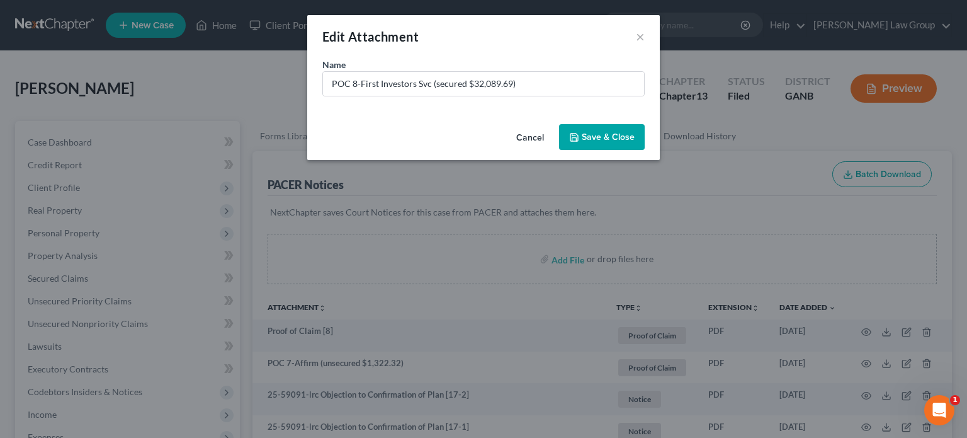
click at [608, 132] on span "Save & Close" at bounding box center [608, 137] width 53 height 11
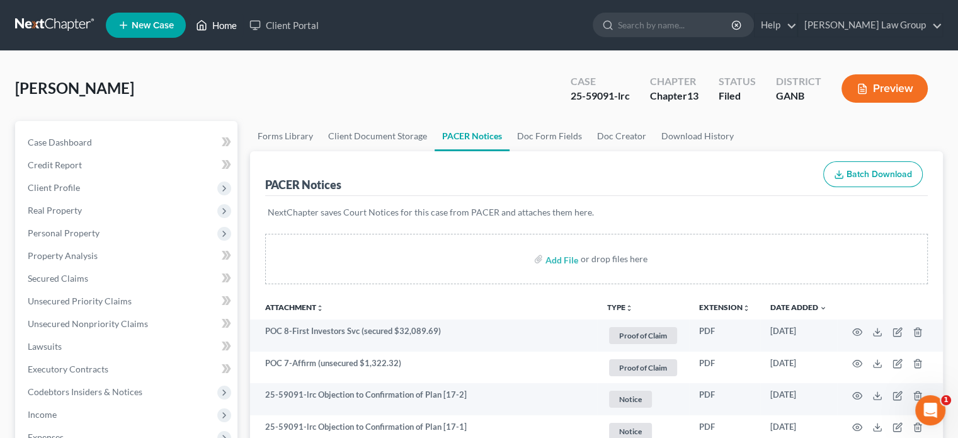
drag, startPoint x: 209, startPoint y: 22, endPoint x: 222, endPoint y: 22, distance: 12.6
click at [209, 22] on link "Home" at bounding box center [217, 25] width 54 height 23
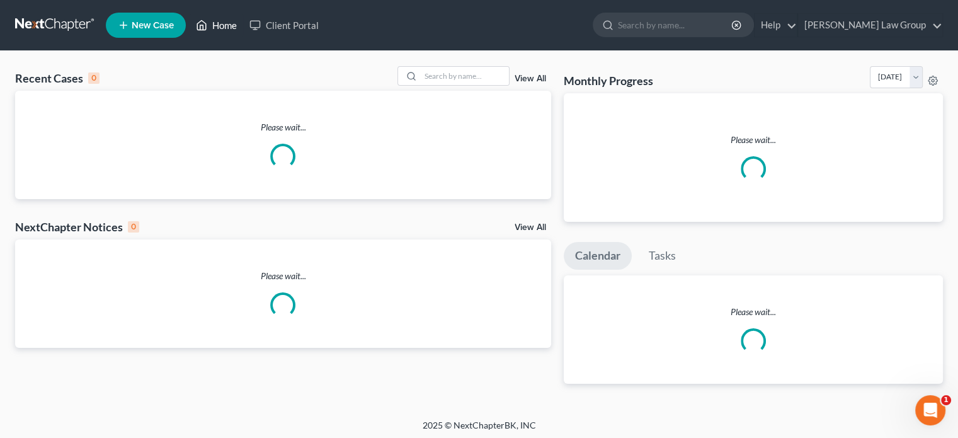
click at [219, 22] on link "Home" at bounding box center [217, 25] width 54 height 23
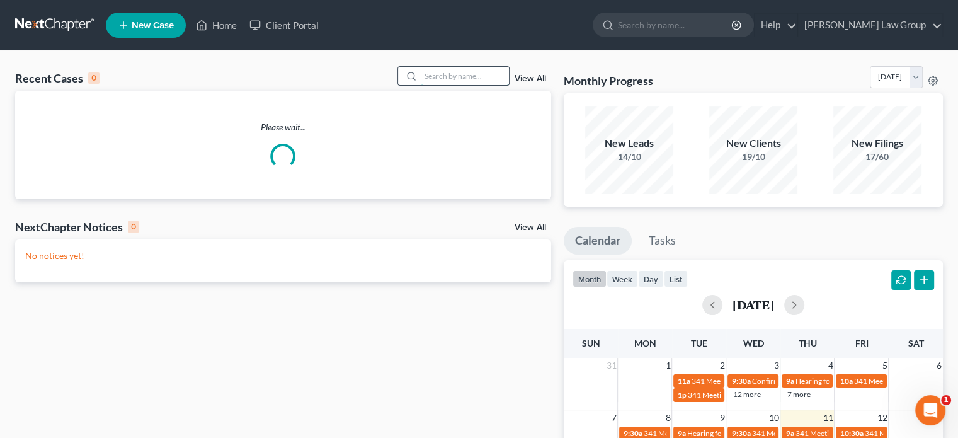
click at [436, 79] on input "search" at bounding box center [465, 76] width 88 height 18
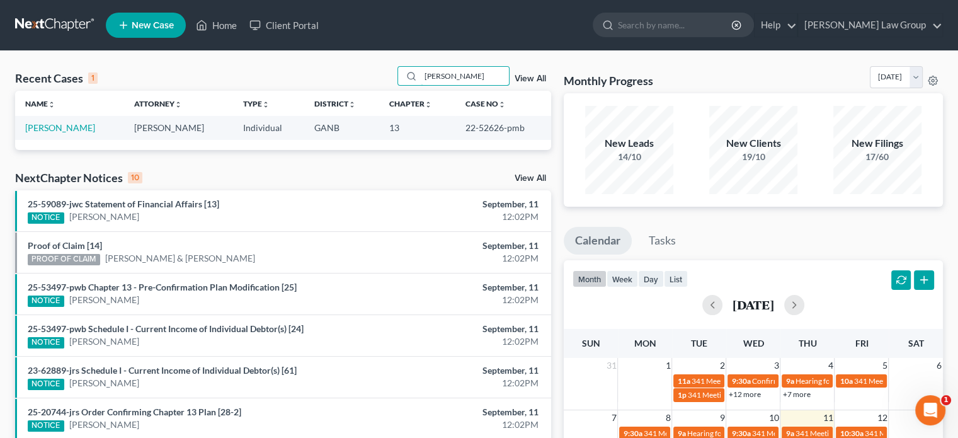
type input "[PERSON_NAME]"
